Goal: Task Accomplishment & Management: Complete application form

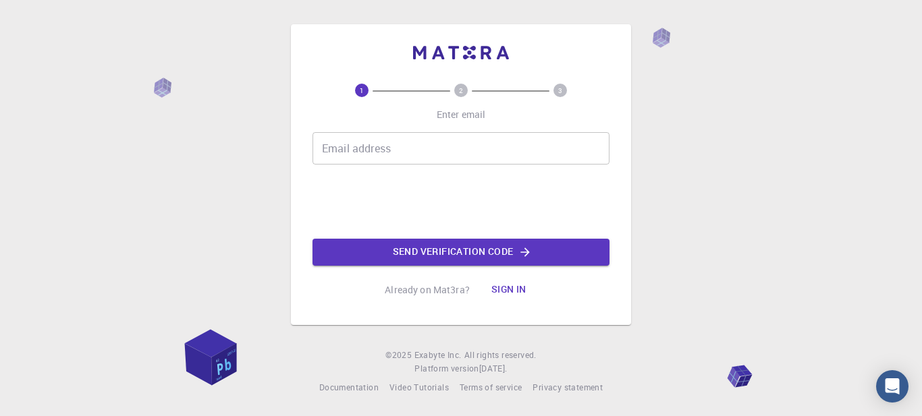
click at [368, 157] on input "Email address" at bounding box center [460, 148] width 297 height 32
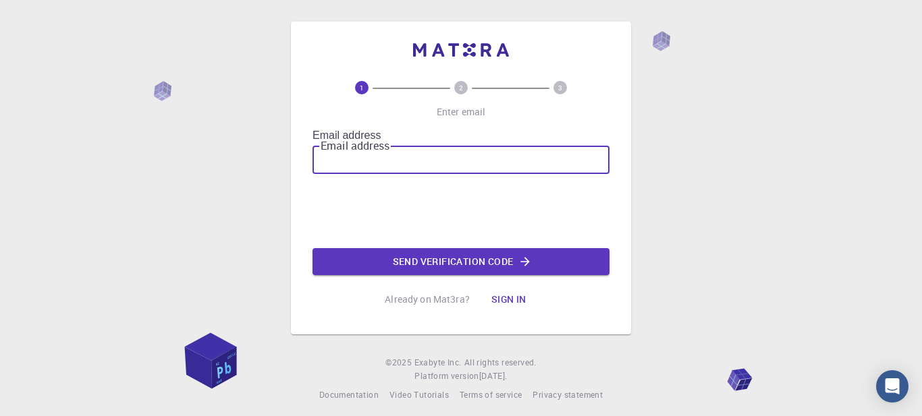
type input "[EMAIL_ADDRESS][DOMAIN_NAME]"
click at [472, 248] on button "Send verification code" at bounding box center [460, 261] width 297 height 27
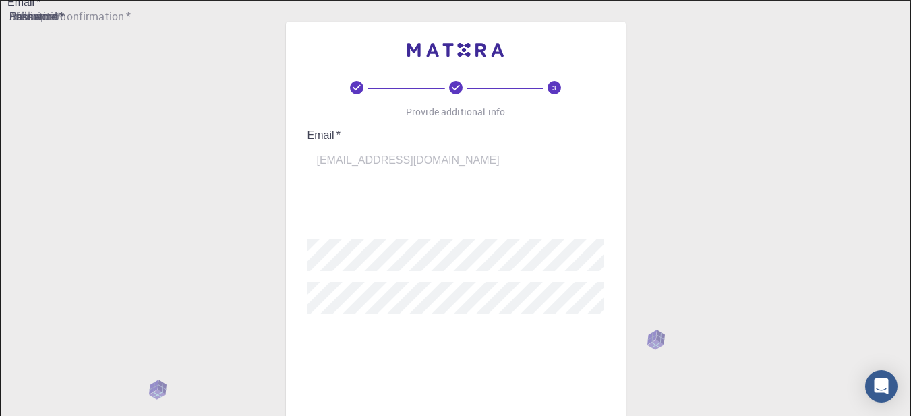
click at [414, 191] on input "username   *" at bounding box center [466, 209] width 316 height 38
click at [414, 202] on input "username   *" at bounding box center [466, 221] width 316 height 38
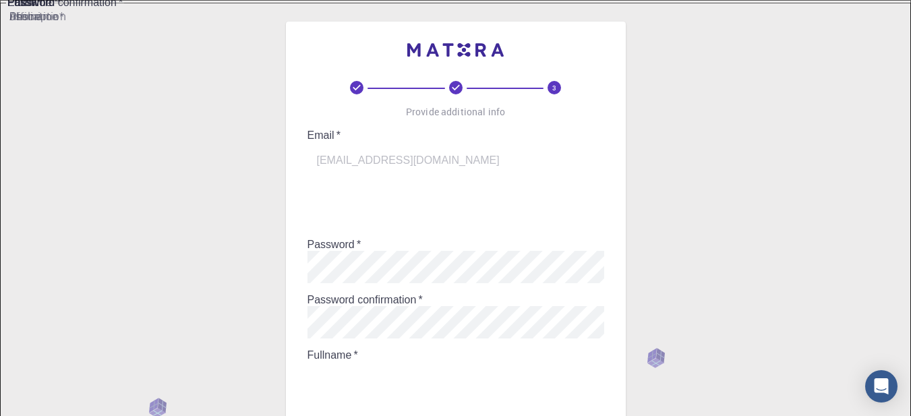
click at [403, 362] on input "Fullname   *" at bounding box center [466, 381] width 316 height 38
type input "[PERSON_NAME]"
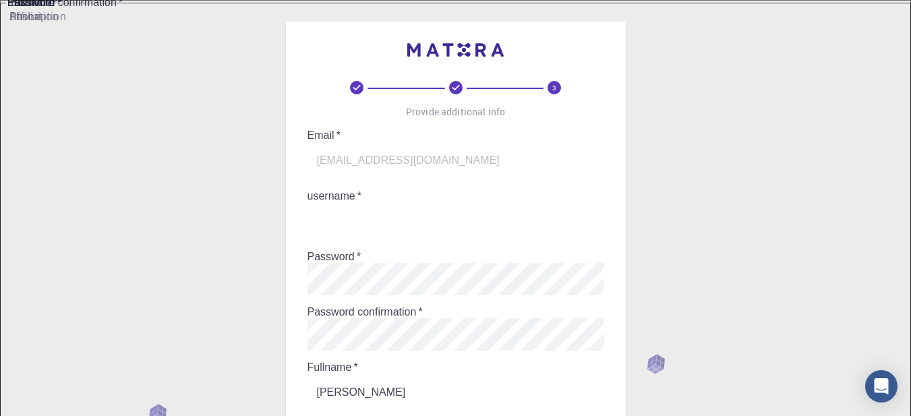
click at [397, 202] on input "username   *" at bounding box center [466, 221] width 316 height 38
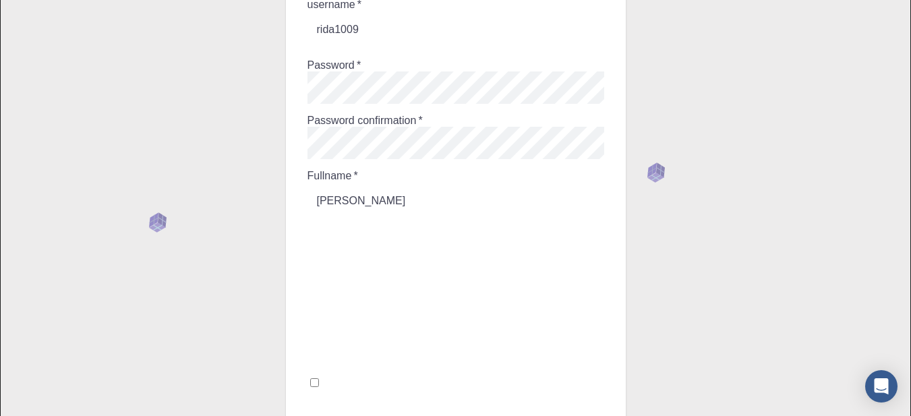
scroll to position [240, 0]
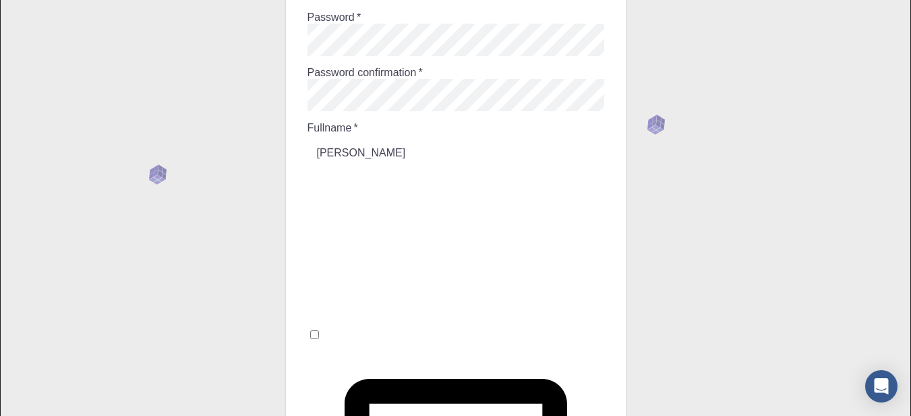
type input "rida1009"
click at [319, 331] on input "I accept the Terms of Service / Privacy Policy *" at bounding box center [314, 335] width 9 height 9
checkbox input "true"
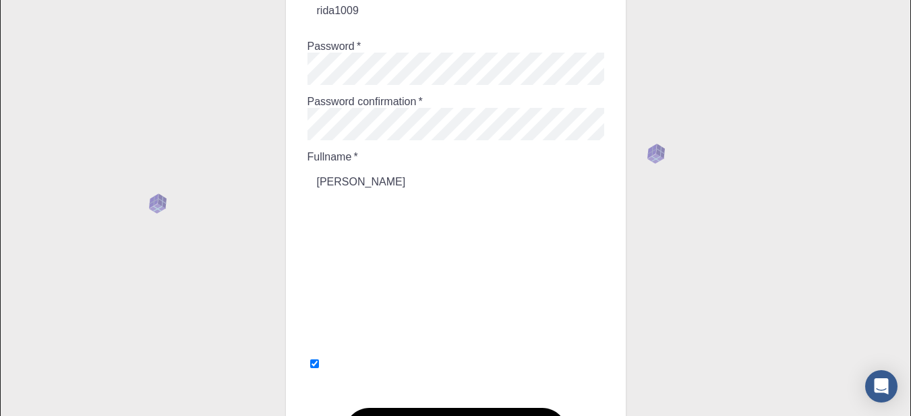
scroll to position [215, 0]
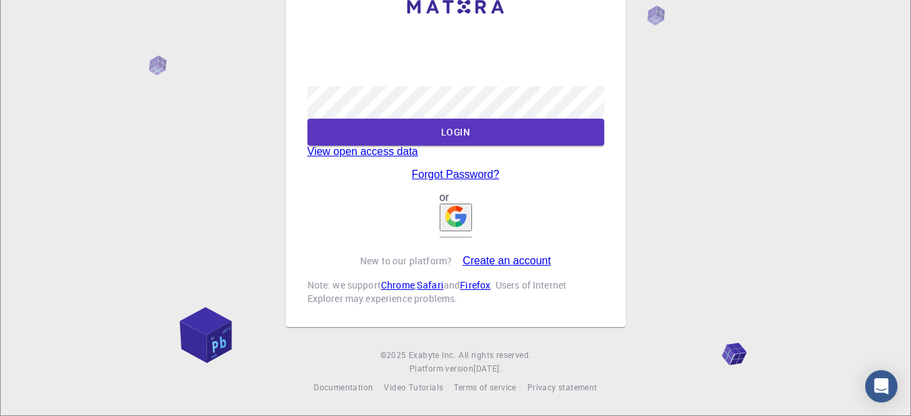
scroll to position [86, 0]
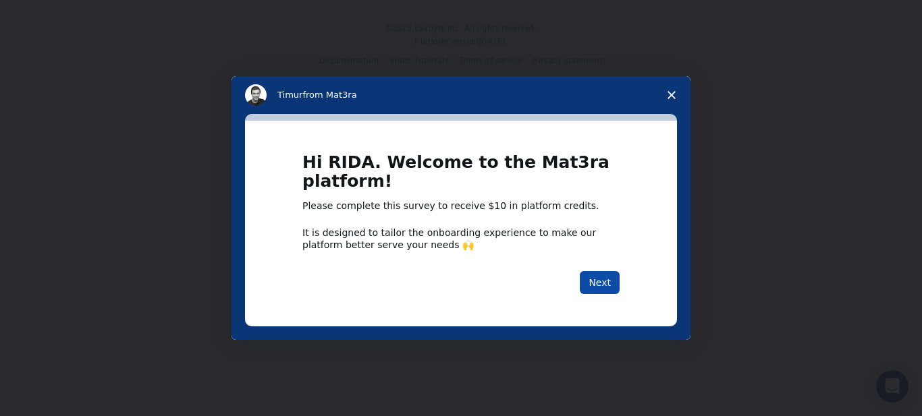
click at [594, 285] on button "Next" at bounding box center [600, 282] width 40 height 23
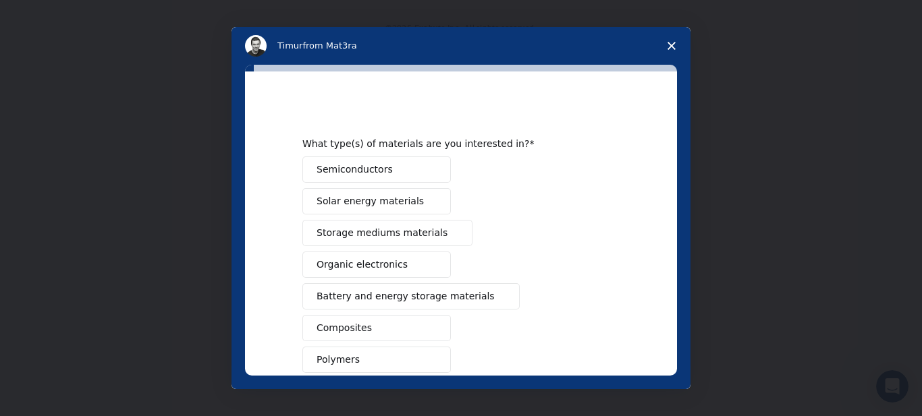
click at [341, 196] on span "Solar energy materials" at bounding box center [369, 201] width 107 height 14
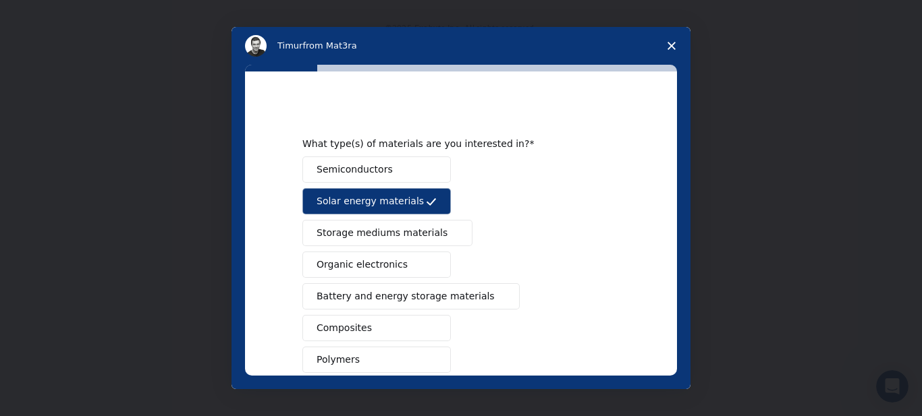
click at [360, 264] on span "Organic electronics" at bounding box center [361, 265] width 91 height 14
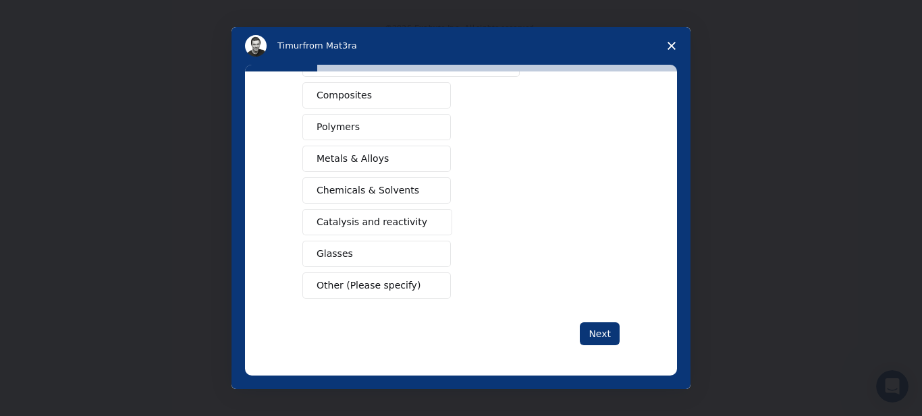
scroll to position [235, 0]
click at [380, 188] on span "Chemicals & Solvents" at bounding box center [367, 188] width 103 height 14
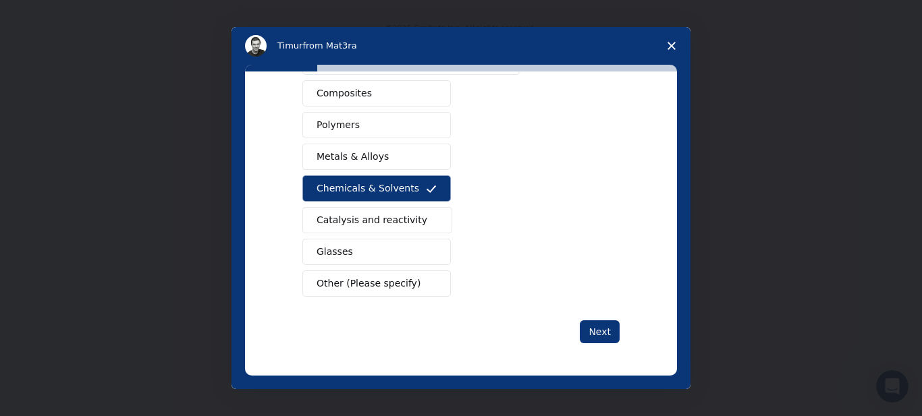
click at [378, 218] on span "Catalysis and reactivity" at bounding box center [371, 220] width 111 height 14
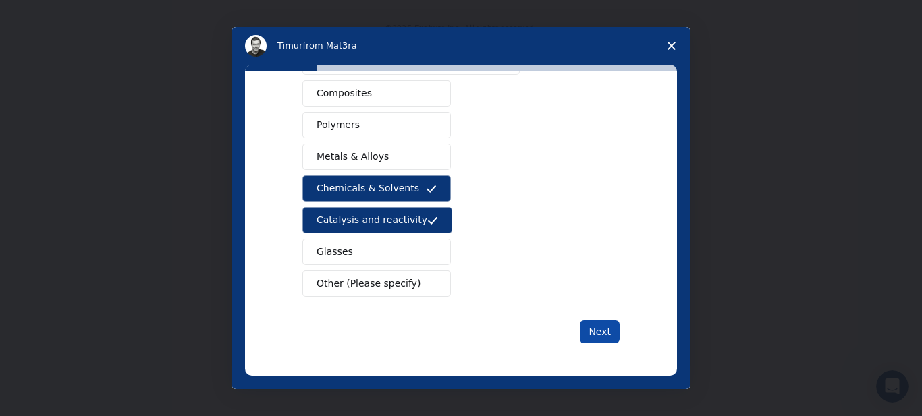
click at [596, 338] on button "Next" at bounding box center [600, 331] width 40 height 23
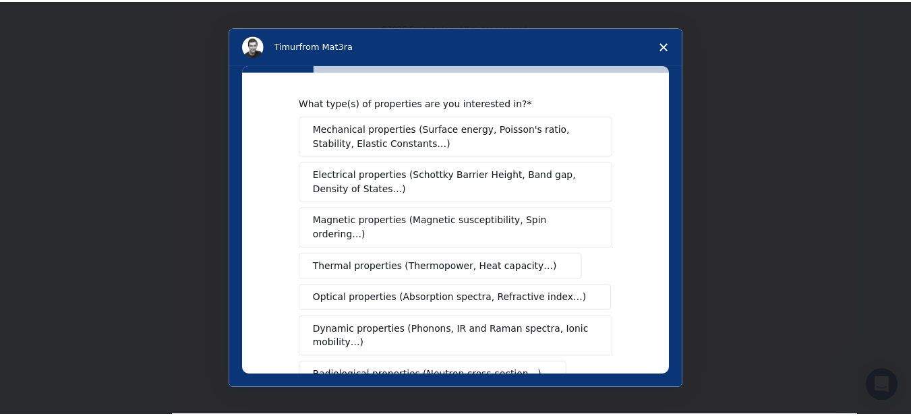
scroll to position [11, 0]
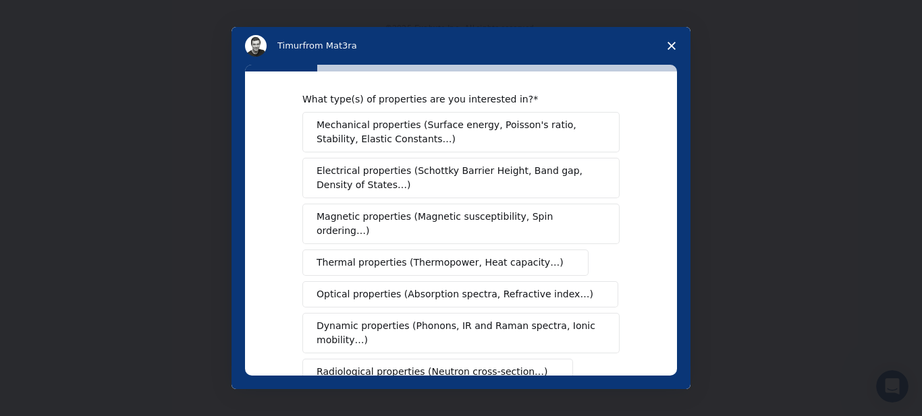
click at [523, 170] on span "Electrical properties (Schottky Barrier Height, Band gap, Density of States…)" at bounding box center [456, 178] width 281 height 28
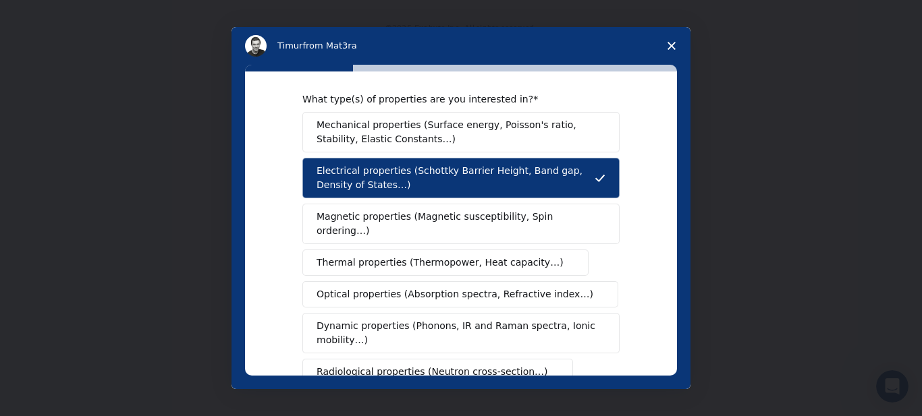
click at [511, 217] on span "Magnetic properties (Magnetic susceptibility, Spin ordering…)" at bounding box center [455, 224] width 279 height 28
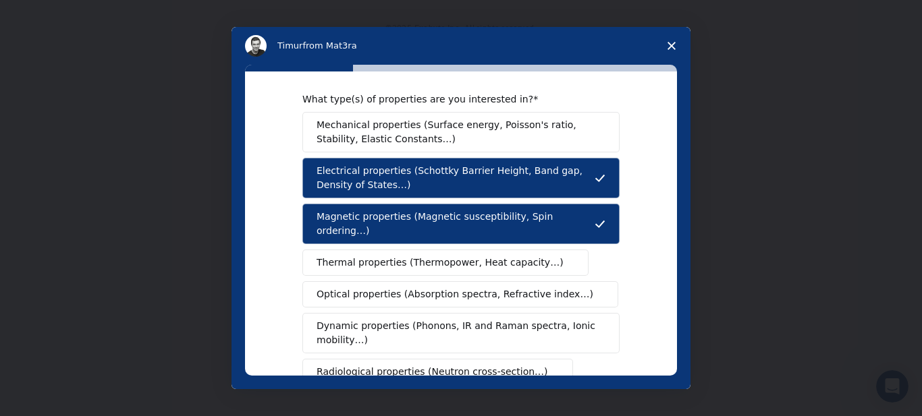
click at [504, 256] on span "Thermal properties (Thermopower, Heat capacity…)" at bounding box center [439, 263] width 247 height 14
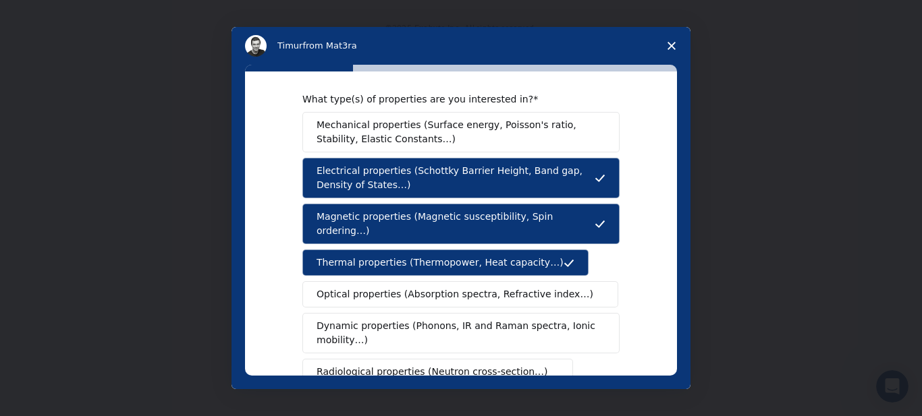
click at [503, 287] on span "Optical properties (Absorption spectra, Refractive index…)" at bounding box center [454, 294] width 277 height 14
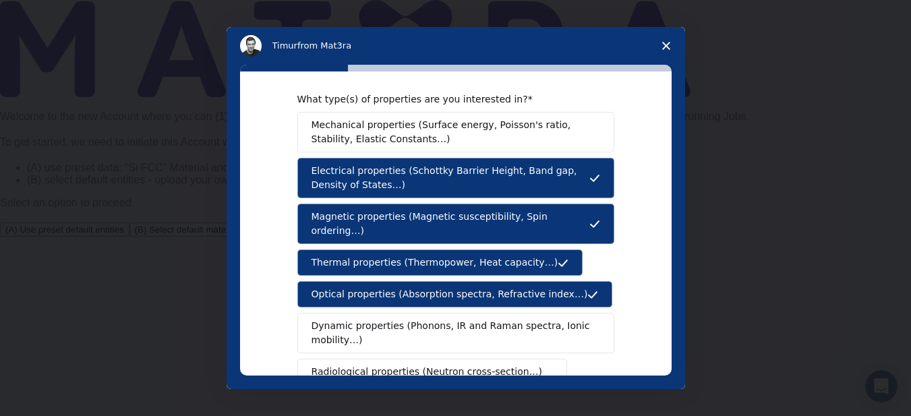
drag, startPoint x: 674, startPoint y: 206, endPoint x: 673, endPoint y: 225, distance: 18.9
click at [673, 225] on div "What type(s) of properties are you interested in? Mechanical properties (Surfac…" at bounding box center [456, 227] width 459 height 325
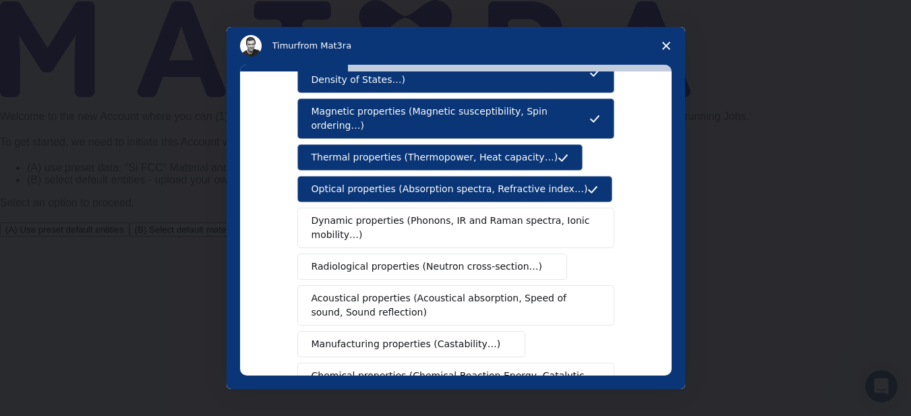
scroll to position [124, 0]
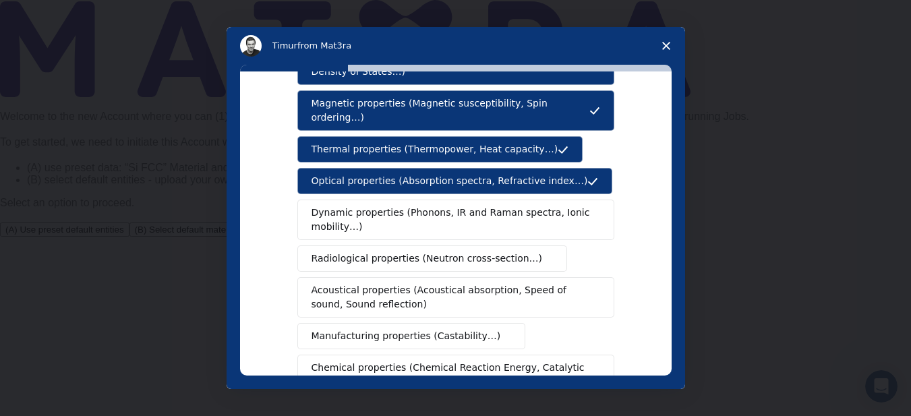
click at [598, 209] on button "Dynamic properties (Phonons, IR and Raman spectra, Ionic mobility…)" at bounding box center [456, 220] width 317 height 40
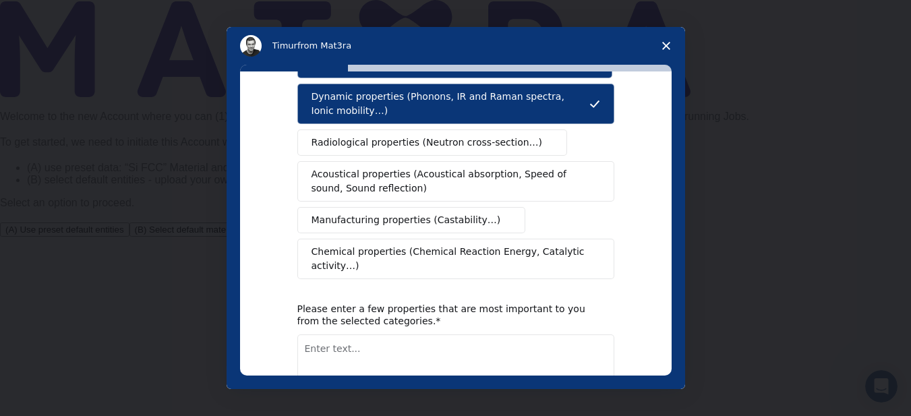
scroll to position [243, 0]
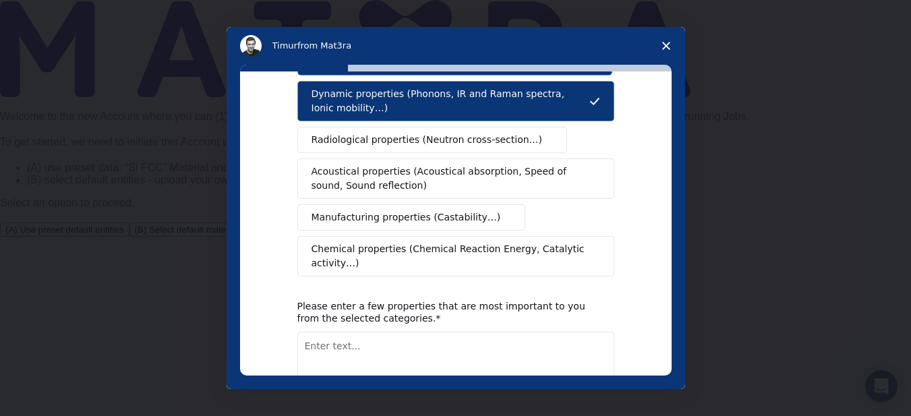
click at [579, 242] on span "Chemical properties (Chemical Reaction Energy, Catalytic activity…)" at bounding box center [451, 256] width 279 height 28
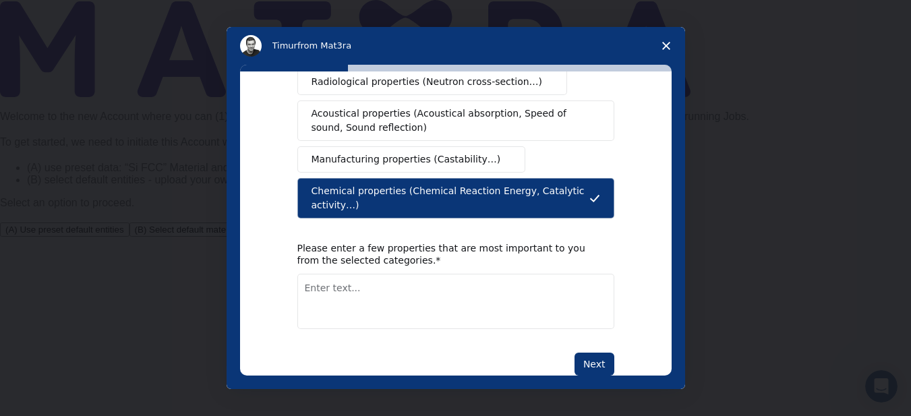
scroll to position [305, 0]
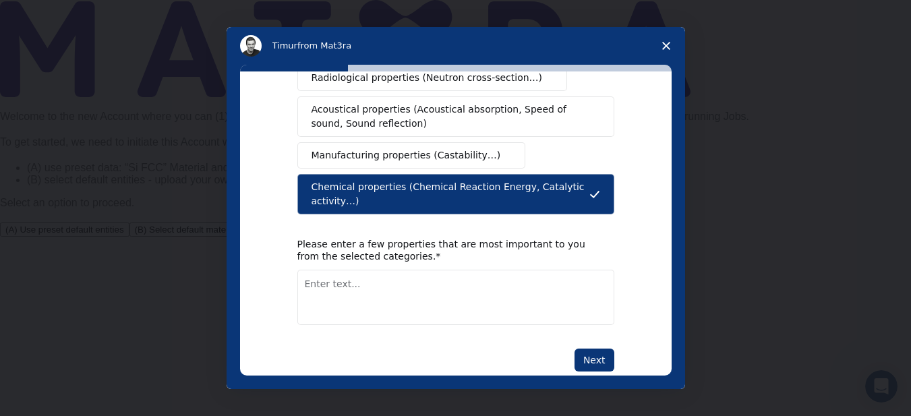
click at [517, 270] on textarea "Enter text..." at bounding box center [456, 297] width 317 height 55
type textarea "optical properties, hyperpolarizabilities"
click at [590, 349] on button "Next" at bounding box center [595, 360] width 40 height 23
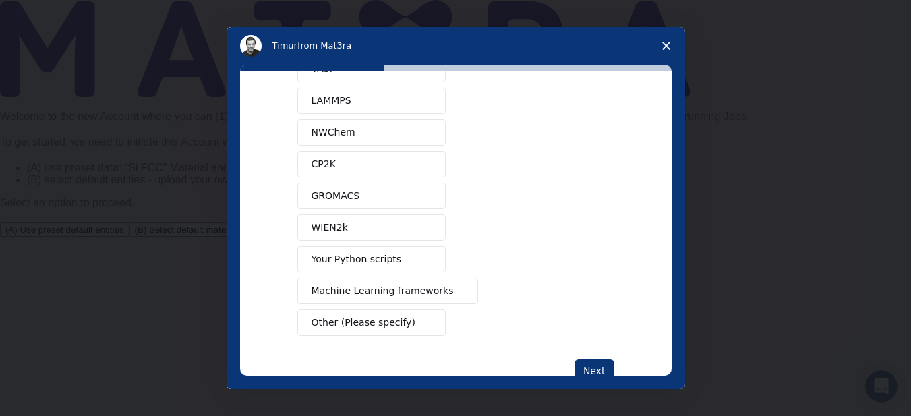
scroll to position [138, 0]
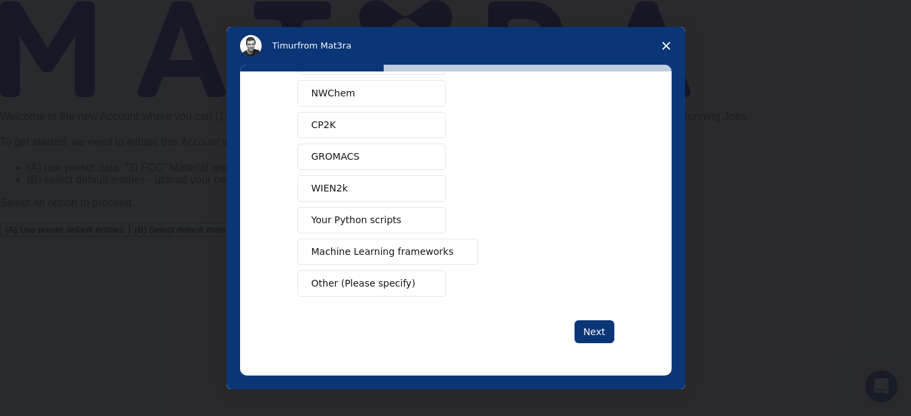
click at [359, 278] on span "Other (Please specify)" at bounding box center [364, 284] width 104 height 14
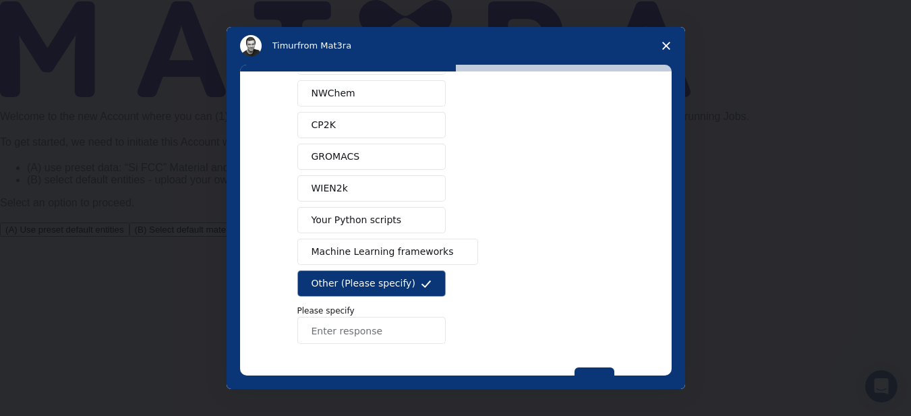
click at [356, 329] on input "Enter response" at bounding box center [372, 330] width 148 height 27
type input "guassian"
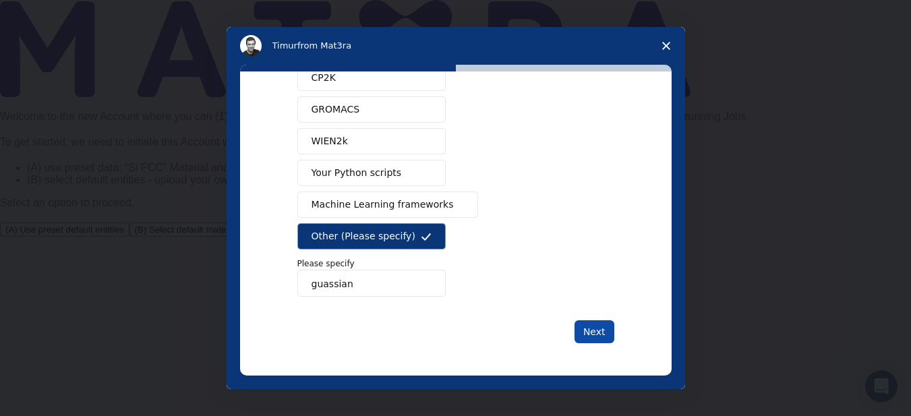
click at [594, 335] on button "Next" at bounding box center [595, 331] width 40 height 23
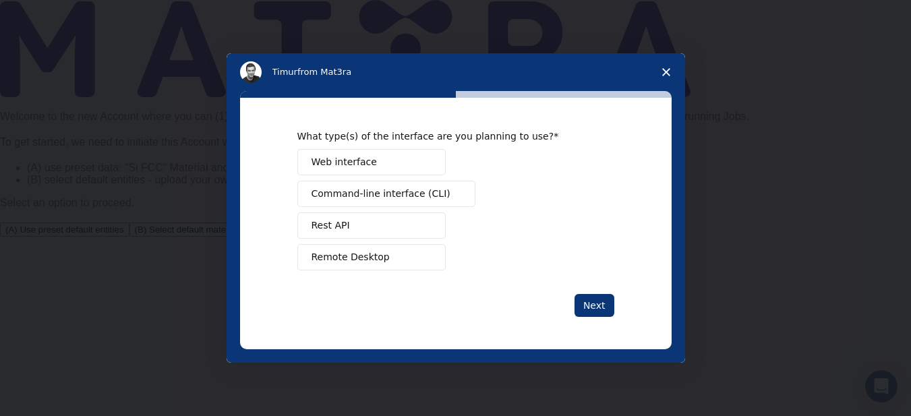
scroll to position [0, 0]
click at [374, 157] on button "Web interface" at bounding box center [372, 162] width 148 height 26
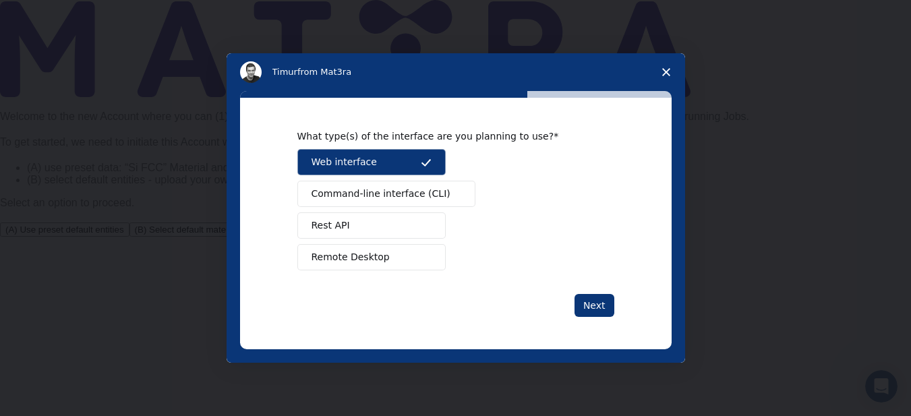
click at [361, 265] on button "Remote Desktop" at bounding box center [372, 257] width 148 height 26
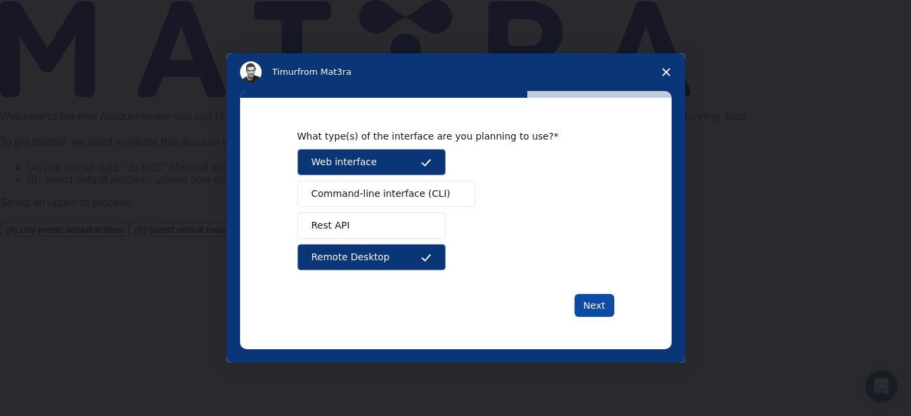
click at [590, 312] on button "Next" at bounding box center [595, 305] width 40 height 23
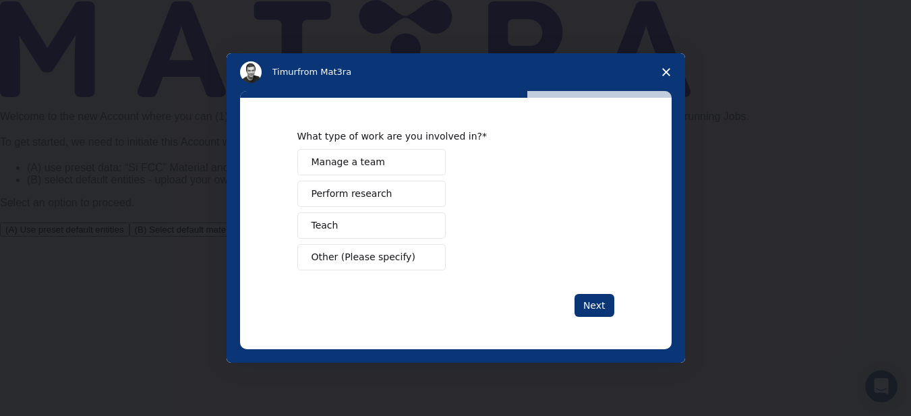
click at [368, 194] on span "Perform research" at bounding box center [352, 194] width 81 height 14
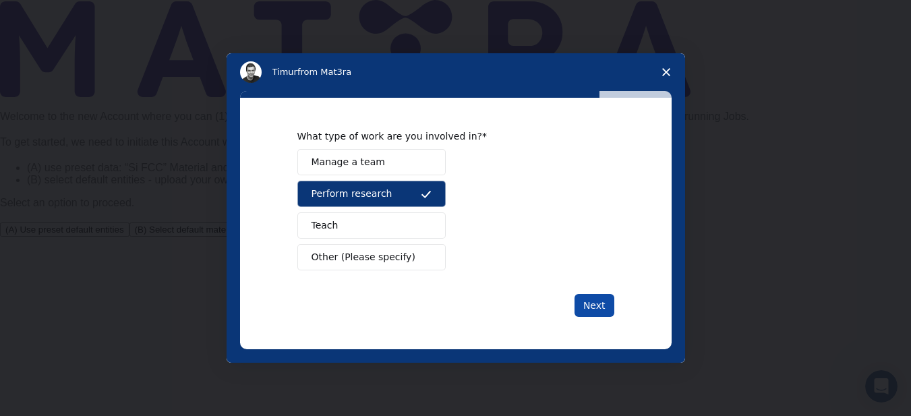
click at [590, 304] on button "Next" at bounding box center [595, 305] width 40 height 23
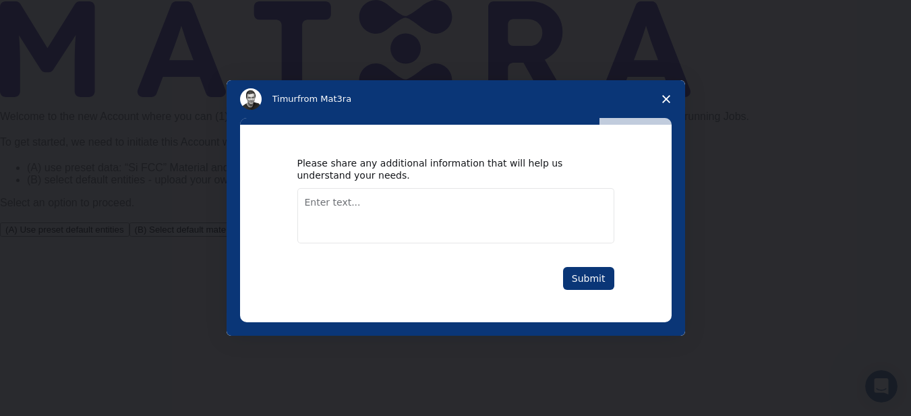
click at [445, 192] on textarea "Enter text..." at bounding box center [456, 215] width 317 height 55
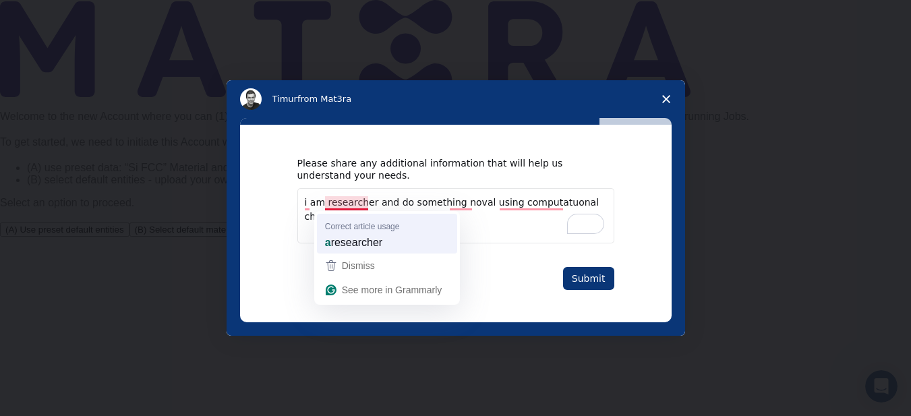
click at [362, 233] on div "a researcher" at bounding box center [387, 243] width 130 height 22
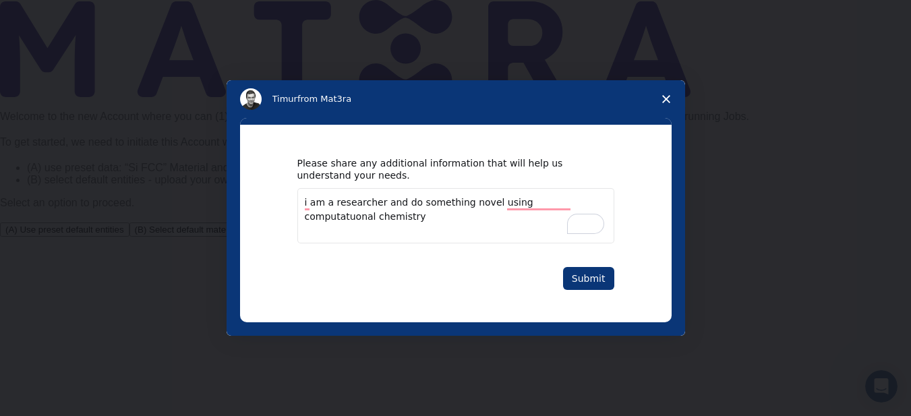
click at [546, 252] on div "Please share any additional information that will help us understand your needs…" at bounding box center [456, 223] width 317 height 133
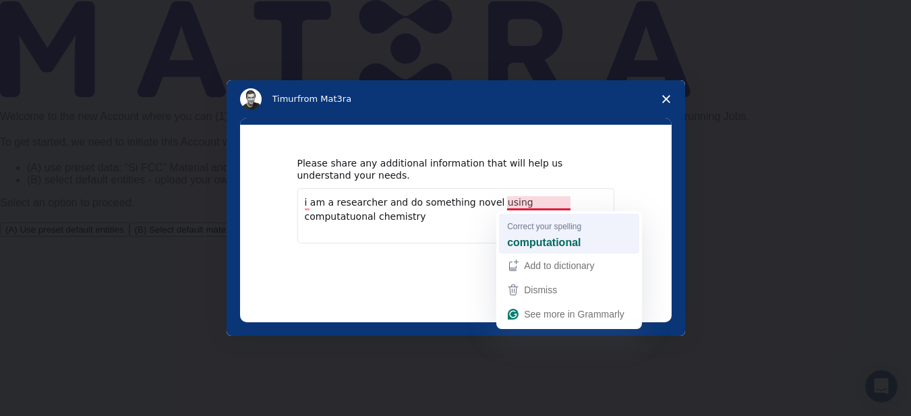
type textarea "i am a researcher and do something novel using computational chemistry"
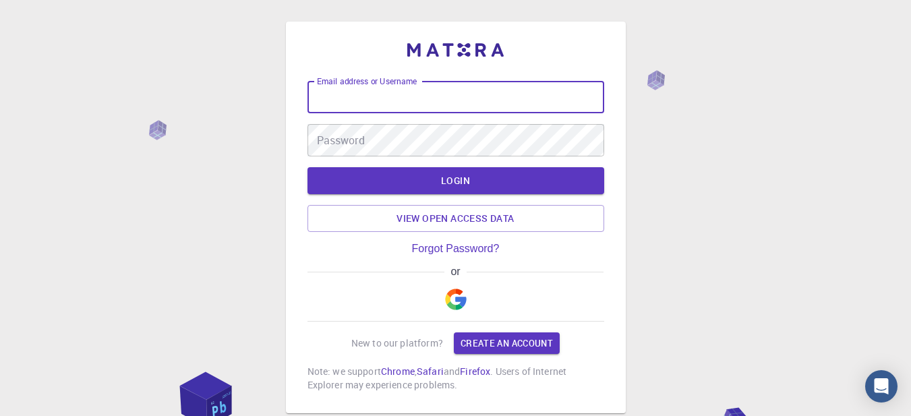
click at [519, 91] on input "Email address or Username" at bounding box center [456, 97] width 297 height 32
type input "[EMAIL_ADDRESS][DOMAIN_NAME]"
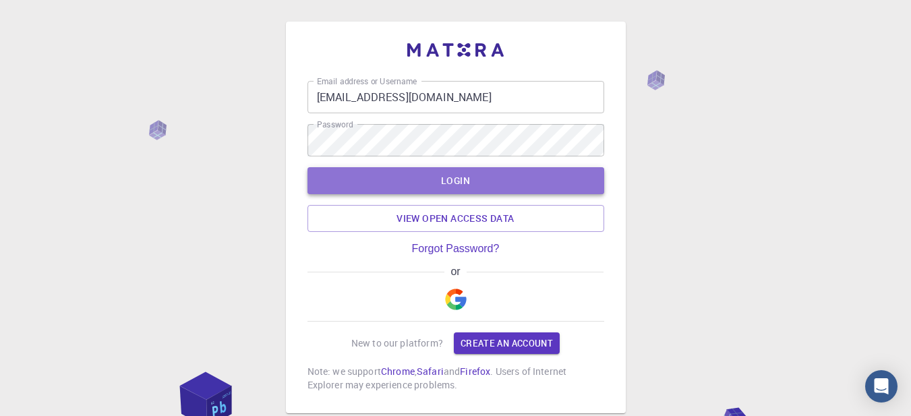
click at [462, 175] on button "LOGIN" at bounding box center [456, 180] width 297 height 27
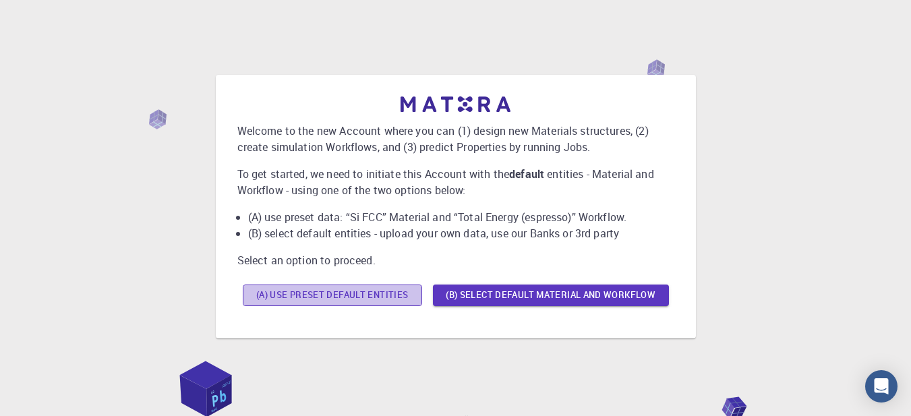
click at [353, 296] on button "(A) Use preset default entities" at bounding box center [332, 296] width 179 height 22
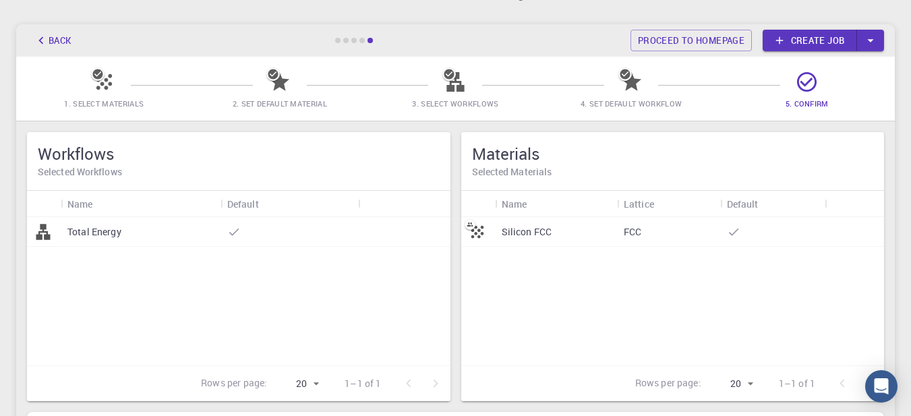
scroll to position [48, 0]
click at [365, 41] on div at bounding box center [362, 40] width 5 height 5
click at [298, 312] on div "Total Energy" at bounding box center [239, 292] width 424 height 148
click at [51, 44] on button "Back" at bounding box center [52, 41] width 51 height 22
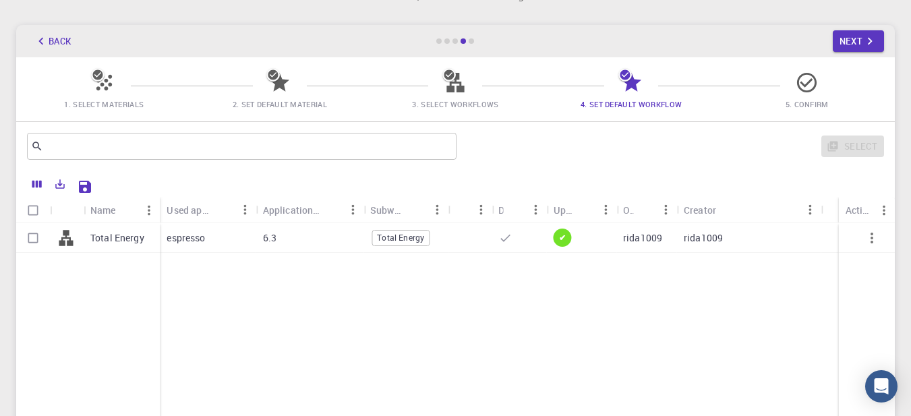
click at [51, 44] on button "Back" at bounding box center [52, 41] width 51 height 22
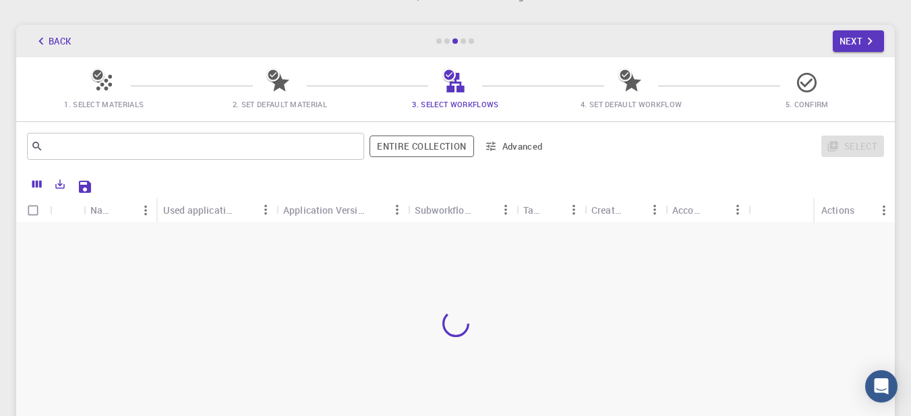
click at [51, 44] on button "Back" at bounding box center [52, 41] width 51 height 22
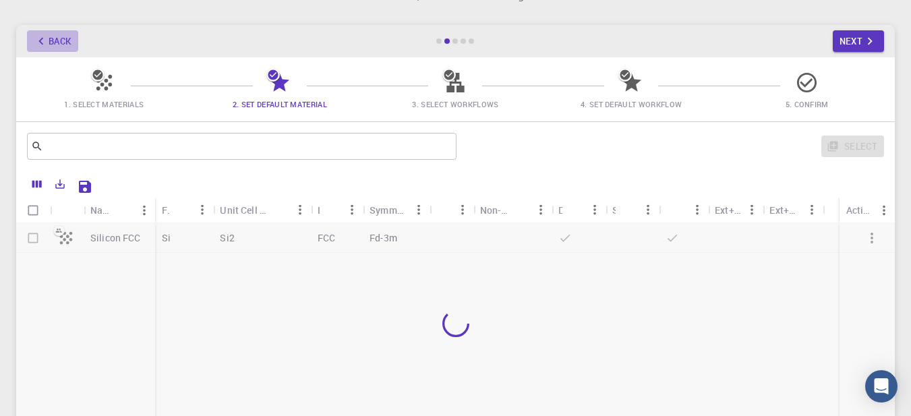
click at [51, 44] on button "Back" at bounding box center [52, 41] width 51 height 22
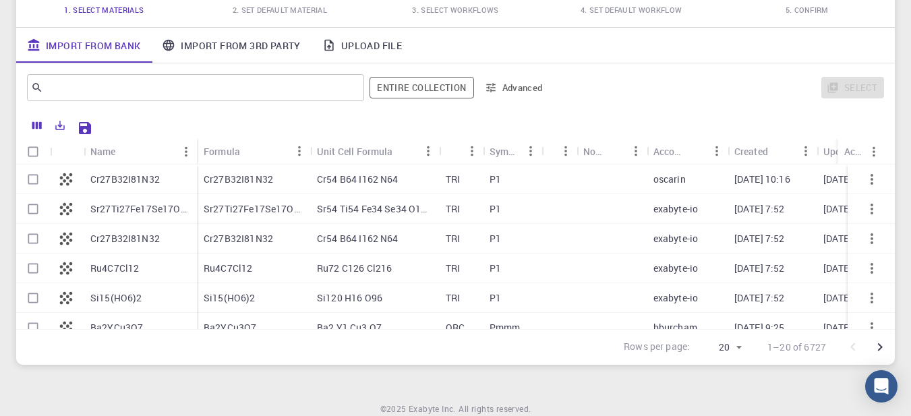
scroll to position [148, 0]
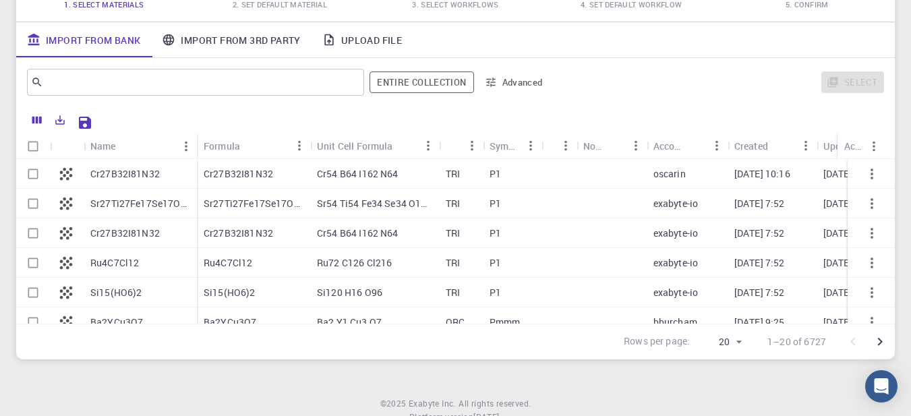
click at [273, 40] on link "Import From 3rd Party" at bounding box center [231, 39] width 160 height 35
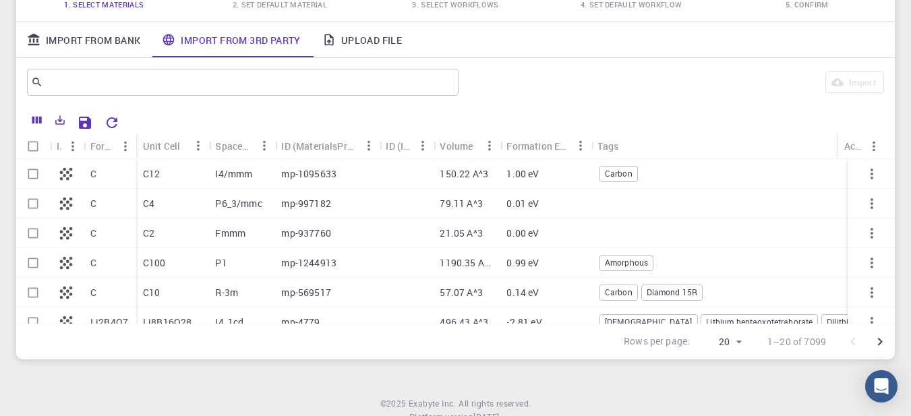
click at [375, 38] on link "Upload File" at bounding box center [362, 39] width 101 height 35
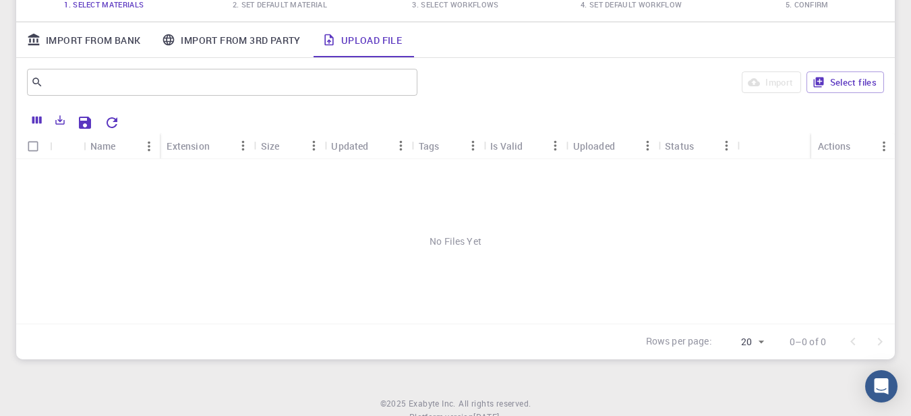
click at [204, 146] on div "Extension" at bounding box center [188, 146] width 43 height 26
click at [223, 147] on icon "Sort" at bounding box center [220, 145] width 15 height 15
click at [227, 150] on icon "Sort" at bounding box center [220, 145] width 15 height 15
click at [847, 83] on button "Select files" at bounding box center [846, 83] width 78 height 22
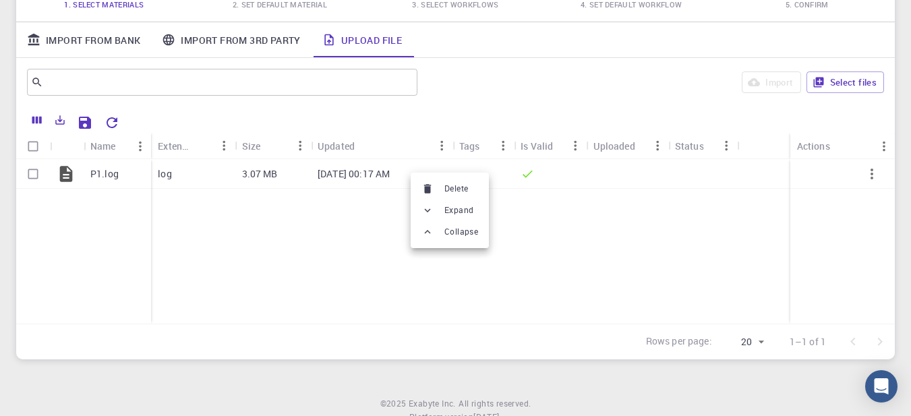
click at [396, 256] on div at bounding box center [455, 208] width 911 height 416
click at [30, 175] on input "Select row" at bounding box center [33, 174] width 26 height 26
checkbox input "true"
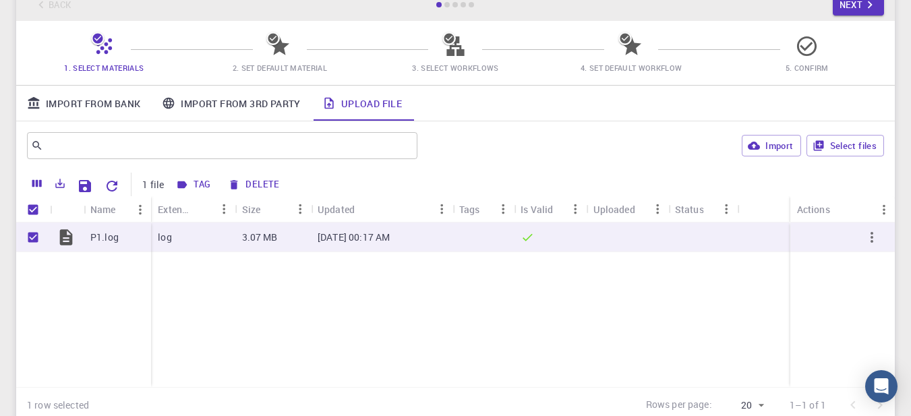
scroll to position [80, 0]
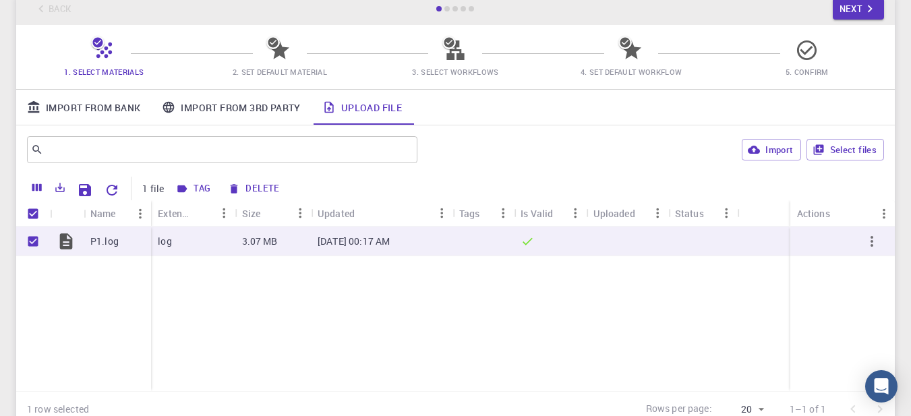
click at [294, 69] on span "2. Set Default Material" at bounding box center [280, 72] width 94 height 10
click at [270, 48] on icon at bounding box center [272, 42] width 13 height 13
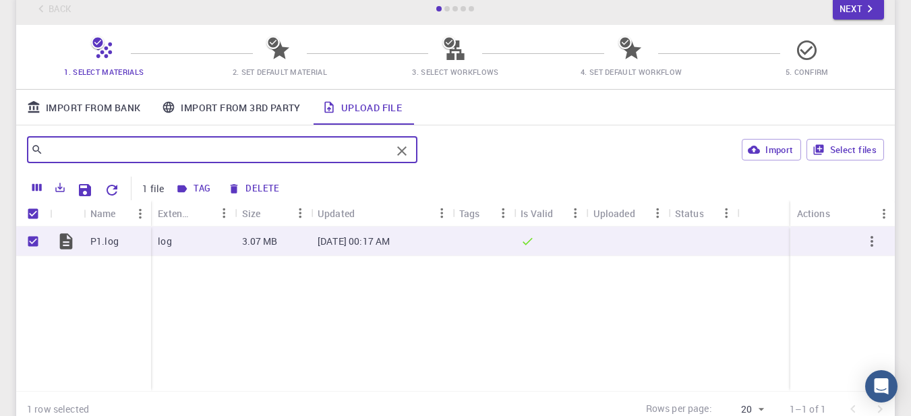
click at [367, 159] on input "text" at bounding box center [217, 149] width 348 height 19
click at [402, 156] on icon "Clear" at bounding box center [402, 151] width 16 height 16
click at [856, 11] on button "Next" at bounding box center [859, 9] width 52 height 22
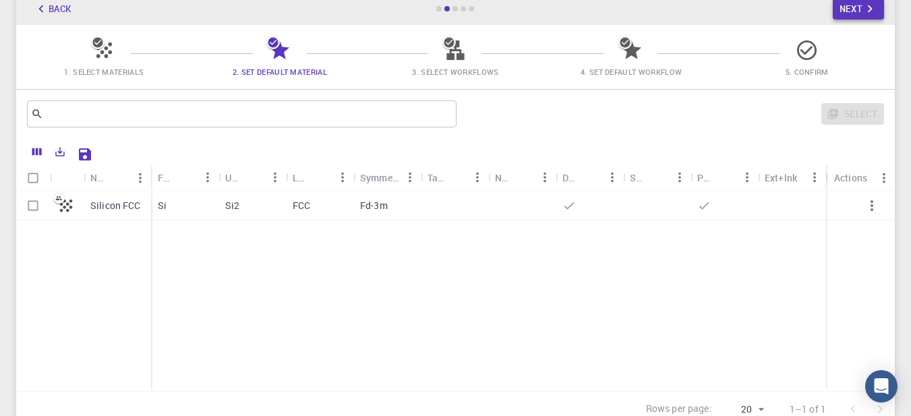
click at [856, 11] on button "Next" at bounding box center [859, 9] width 52 height 22
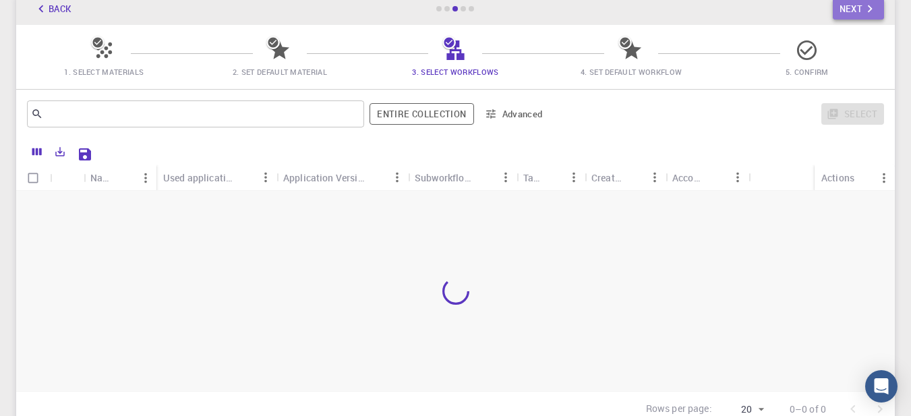
click at [856, 11] on button "Next" at bounding box center [859, 9] width 52 height 22
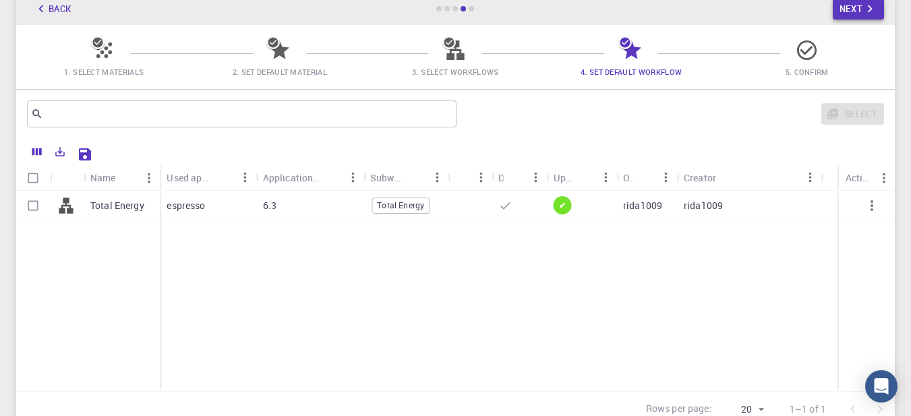
click at [856, 11] on button "Next" at bounding box center [859, 9] width 52 height 22
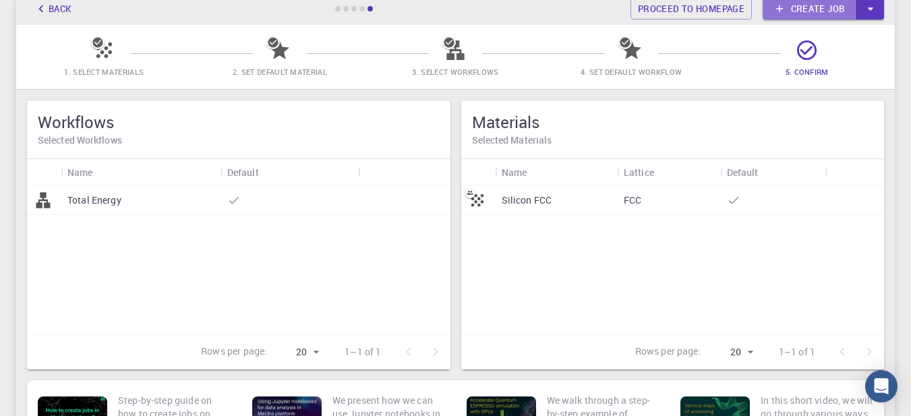
click at [856, 11] on link "Create job" at bounding box center [810, 9] width 94 height 22
